Goal: Find specific page/section: Find specific page/section

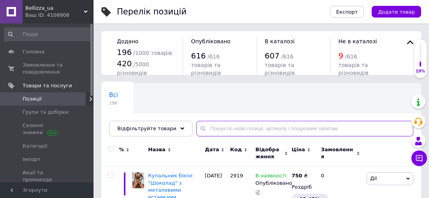
click at [207, 126] on input "text" at bounding box center [305, 129] width 217 height 16
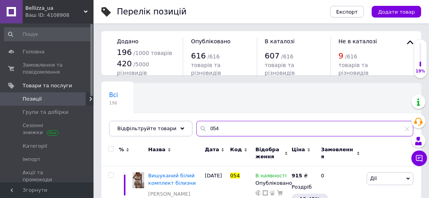
type input "054"
click at [225, 161] on div "Дата" at bounding box center [215, 153] width 25 height 26
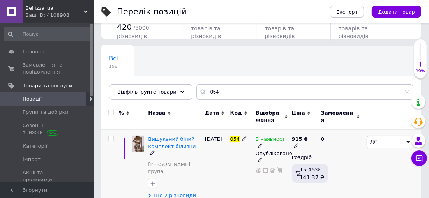
scroll to position [36, 0]
click at [177, 193] on span "Ще 2 різновиди" at bounding box center [175, 196] width 42 height 7
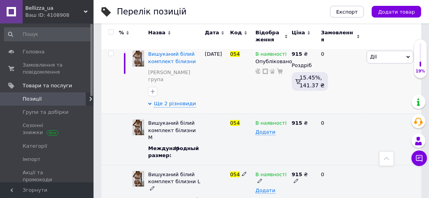
scroll to position [125, 0]
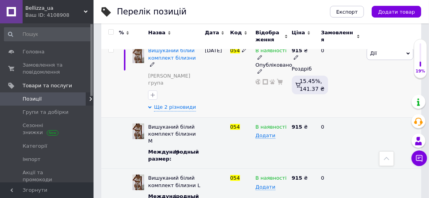
click at [356, 66] on div "0" at bounding box center [341, 79] width 48 height 76
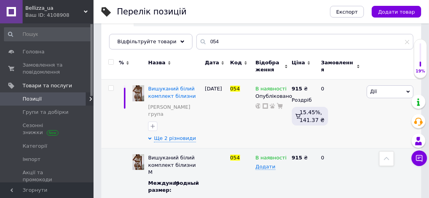
scroll to position [83, 0]
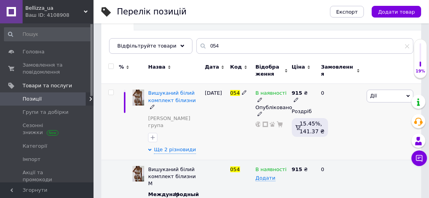
click at [278, 95] on span "В наявності" at bounding box center [271, 94] width 31 height 8
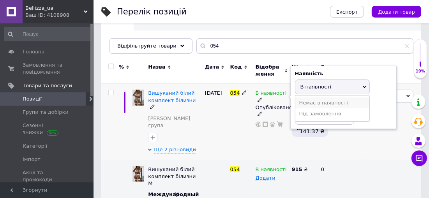
click at [320, 101] on li "Немає в наявності" at bounding box center [333, 102] width 74 height 11
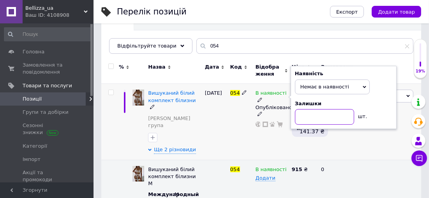
click at [307, 115] on input at bounding box center [324, 117] width 59 height 16
type input "0"
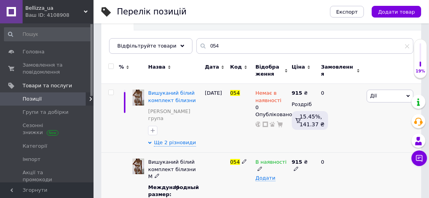
click at [265, 159] on span "В наявності" at bounding box center [271, 163] width 31 height 8
click at [260, 186] on li "Немає в наявності" at bounding box center [272, 195] width 39 height 18
click at [241, 165] on div "054" at bounding box center [240, 178] width 25 height 51
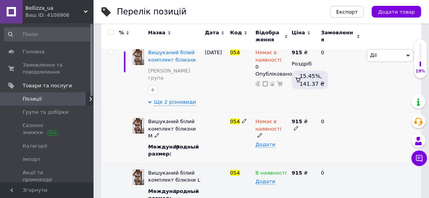
scroll to position [125, 0]
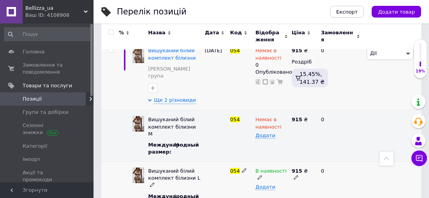
click at [271, 168] on span "В наявності" at bounding box center [271, 172] width 31 height 8
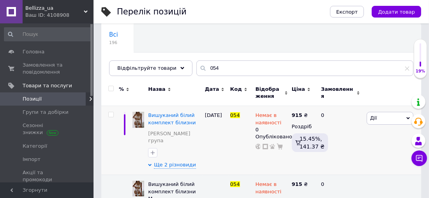
scroll to position [60, 0]
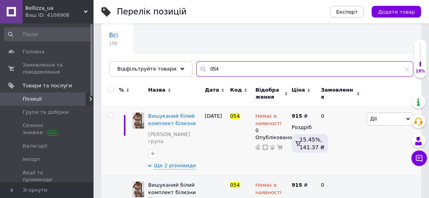
click at [280, 66] on input "054" at bounding box center [305, 69] width 217 height 16
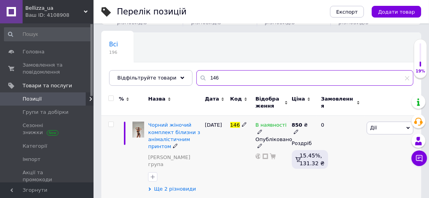
scroll to position [51, 0]
type input "146"
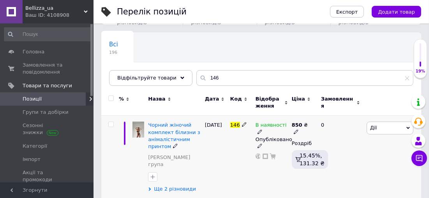
click at [164, 186] on span "Ще 2 різновиди" at bounding box center [175, 189] width 42 height 7
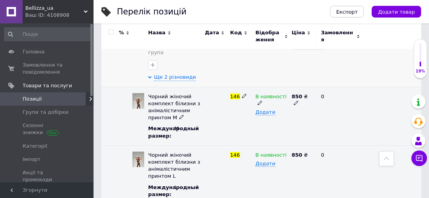
scroll to position [164, 0]
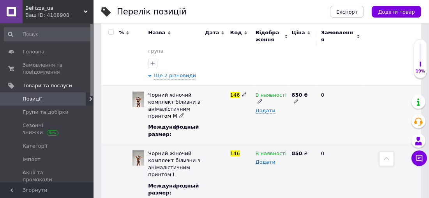
click at [266, 92] on span "В наявності" at bounding box center [271, 96] width 31 height 8
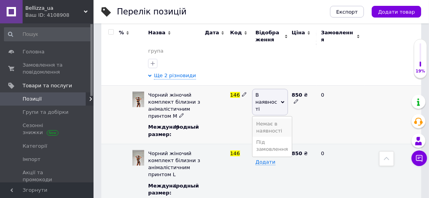
click at [258, 119] on li "Немає в наявності" at bounding box center [272, 128] width 39 height 18
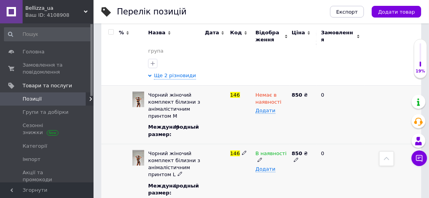
click at [262, 150] on span "В наявності" at bounding box center [271, 154] width 31 height 8
click at [260, 177] on li "Немає в наявності" at bounding box center [272, 186] width 39 height 18
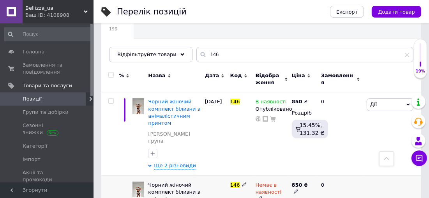
scroll to position [54, 0]
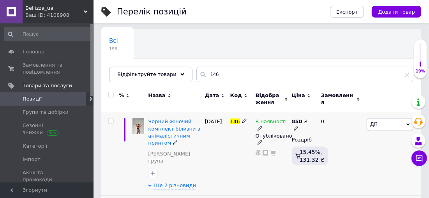
click at [271, 120] on span "В наявності" at bounding box center [271, 123] width 31 height 8
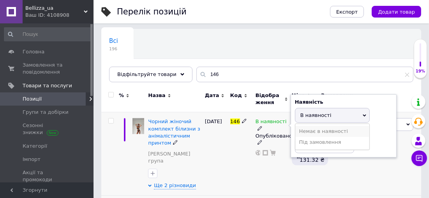
click at [311, 131] on li "Немає в наявності" at bounding box center [333, 131] width 74 height 11
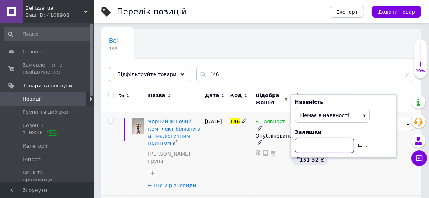
click at [301, 147] on input at bounding box center [324, 146] width 59 height 16
type input "0"
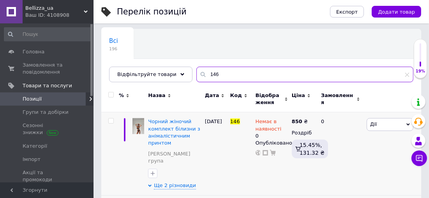
click at [212, 75] on input "146" at bounding box center [305, 75] width 217 height 16
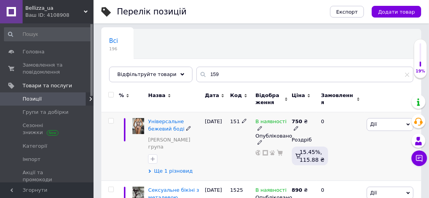
click at [167, 168] on span "Ще 1 різновид" at bounding box center [173, 171] width 39 height 7
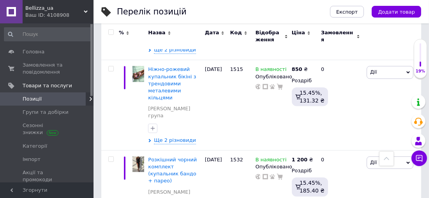
scroll to position [1375, 0]
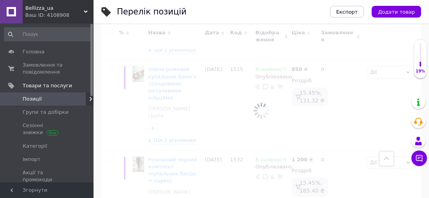
scroll to position [57, 0]
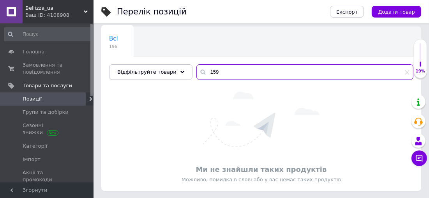
click at [214, 74] on input "159" at bounding box center [305, 72] width 217 height 16
type input "159"
click at [214, 74] on input "159" at bounding box center [305, 72] width 217 height 16
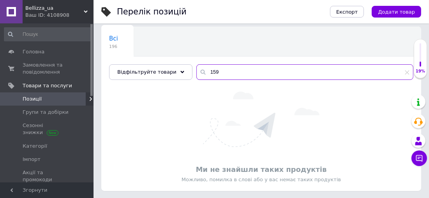
click at [214, 74] on input "159" at bounding box center [305, 72] width 217 height 16
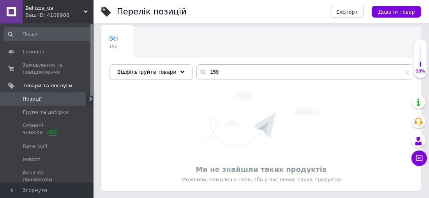
click at [158, 73] on span "Відфільтруйте товари" at bounding box center [146, 72] width 59 height 6
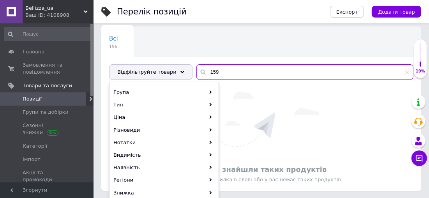
click at [207, 73] on input "159" at bounding box center [305, 72] width 217 height 16
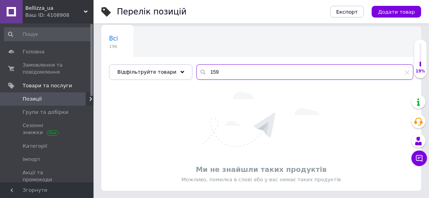
click at [207, 73] on input "159" at bounding box center [305, 72] width 217 height 16
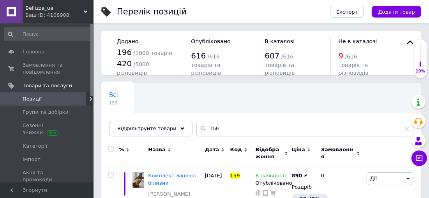
click at [186, 146] on div "Назва" at bounding box center [174, 149] width 53 height 7
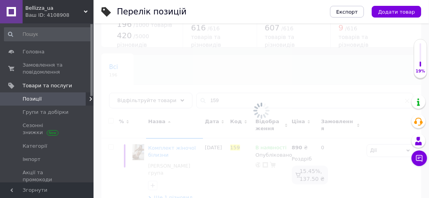
scroll to position [37, 0]
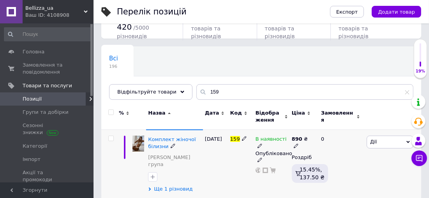
click at [177, 186] on span "Ще 1 різновид" at bounding box center [173, 189] width 39 height 7
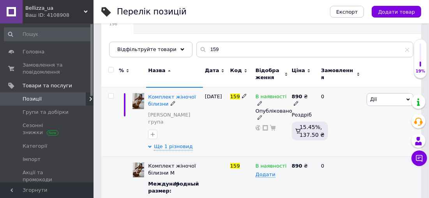
scroll to position [81, 0]
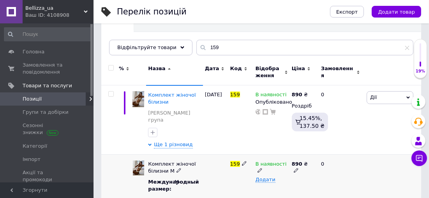
click at [262, 161] on span "В наявності" at bounding box center [271, 165] width 31 height 8
click at [268, 188] on li "Немає в наявності" at bounding box center [272, 197] width 39 height 18
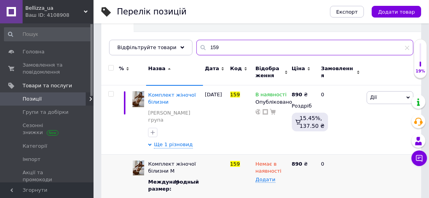
click at [214, 52] on input "159" at bounding box center [305, 48] width 217 height 16
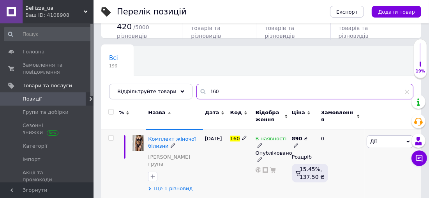
scroll to position [37, 0]
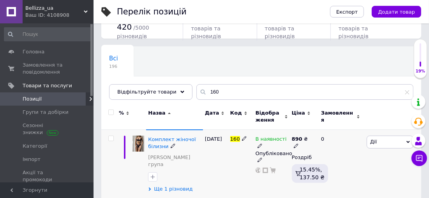
click at [185, 186] on span "Ще 1 різновид" at bounding box center [173, 189] width 39 height 7
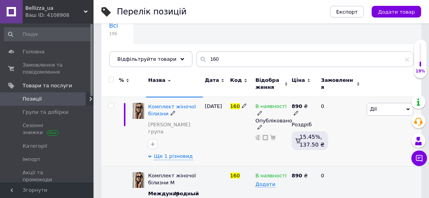
scroll to position [81, 0]
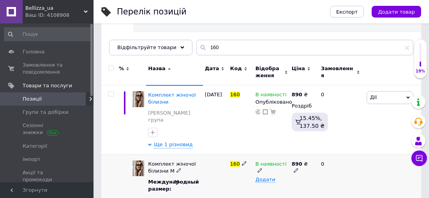
click at [260, 161] on span "В наявності" at bounding box center [271, 165] width 31 height 8
click at [262, 188] on li "Немає в наявності" at bounding box center [272, 197] width 39 height 18
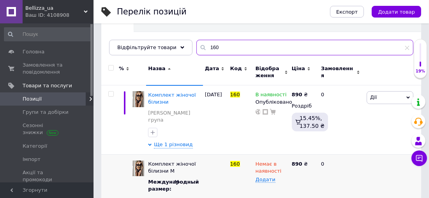
click at [232, 48] on input "160" at bounding box center [305, 48] width 217 height 16
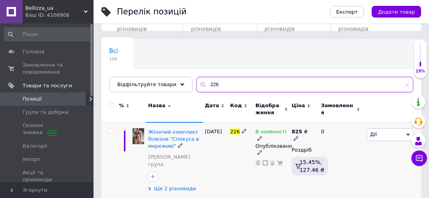
scroll to position [44, 0]
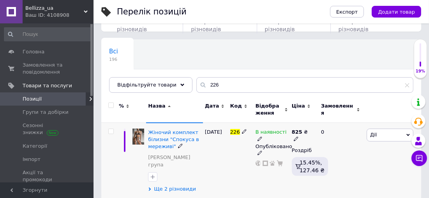
click at [175, 186] on span "Ще 2 різновиди" at bounding box center [175, 189] width 42 height 7
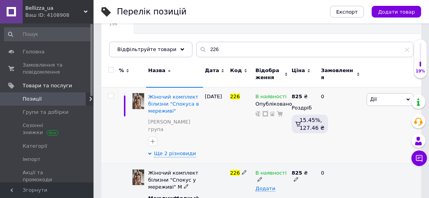
scroll to position [147, 0]
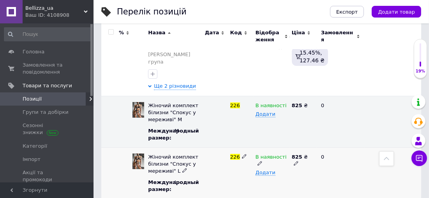
click at [264, 154] on span "В наявності" at bounding box center [271, 158] width 31 height 8
click at [263, 181] on li "Немає в наявності" at bounding box center [272, 190] width 39 height 18
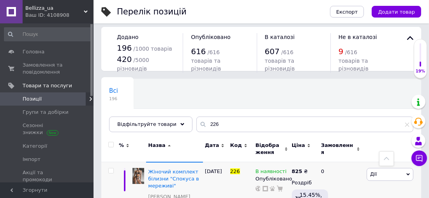
scroll to position [0, 0]
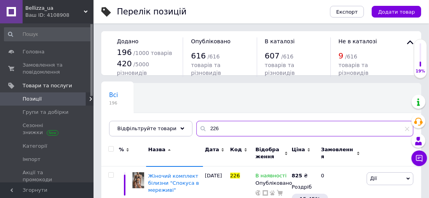
click at [252, 129] on input "226" at bounding box center [305, 129] width 217 height 16
type input "907"
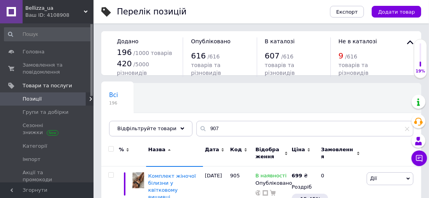
click at [193, 143] on div "Назва" at bounding box center [174, 153] width 57 height 26
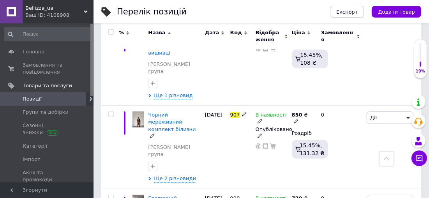
scroll to position [156, 0]
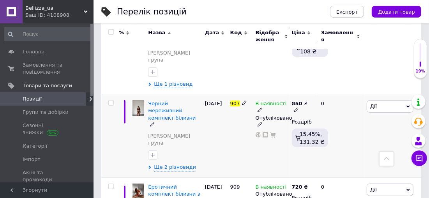
click at [275, 101] on span "В наявності" at bounding box center [271, 105] width 31 height 8
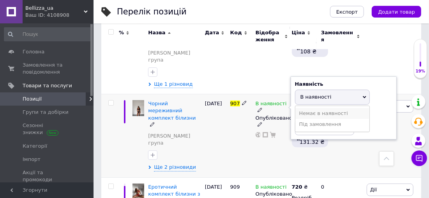
click at [311, 108] on li "Немає в наявності" at bounding box center [333, 113] width 74 height 11
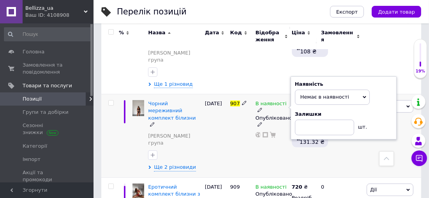
click at [319, 94] on span "Немає в наявності" at bounding box center [325, 97] width 49 height 6
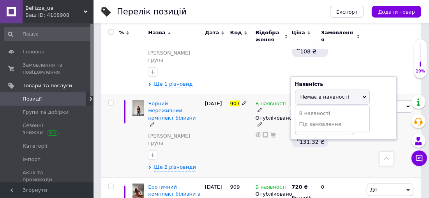
click at [319, 94] on span "Немає в наявності" at bounding box center [325, 97] width 49 height 6
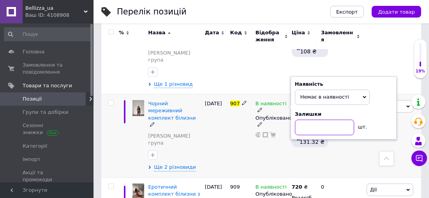
click at [323, 120] on input at bounding box center [324, 128] width 59 height 16
type input "0"
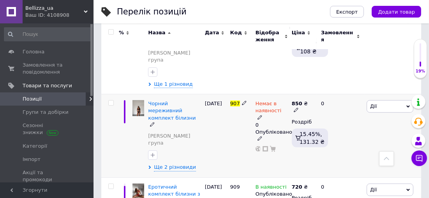
click at [174, 126] on div "Чорний мереживний комплект білизни [PERSON_NAME] група Ще 2 різновиди" at bounding box center [174, 135] width 57 height 83
click at [170, 164] on span "Ще 2 різновиди" at bounding box center [175, 167] width 42 height 7
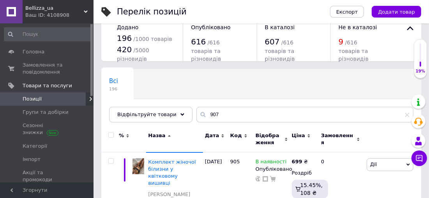
scroll to position [0, 0]
